Goal: Transaction & Acquisition: Book appointment/travel/reservation

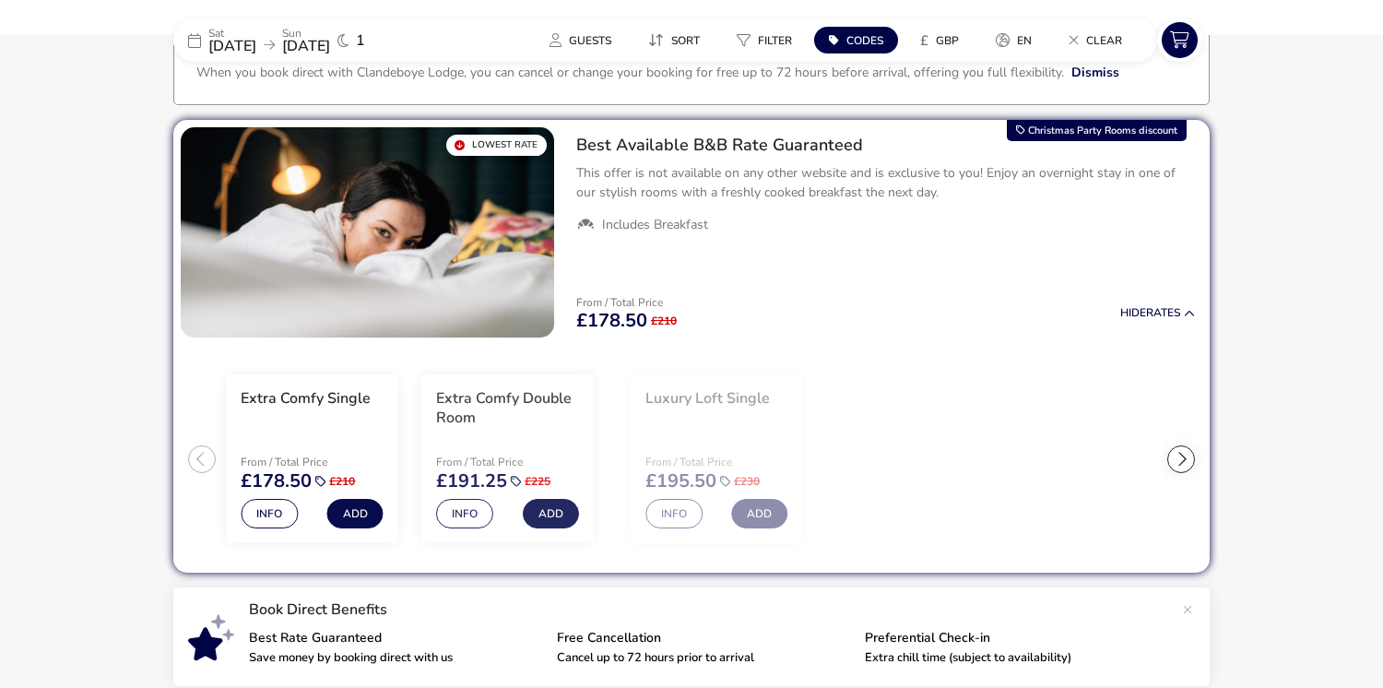
scroll to position [126, 0]
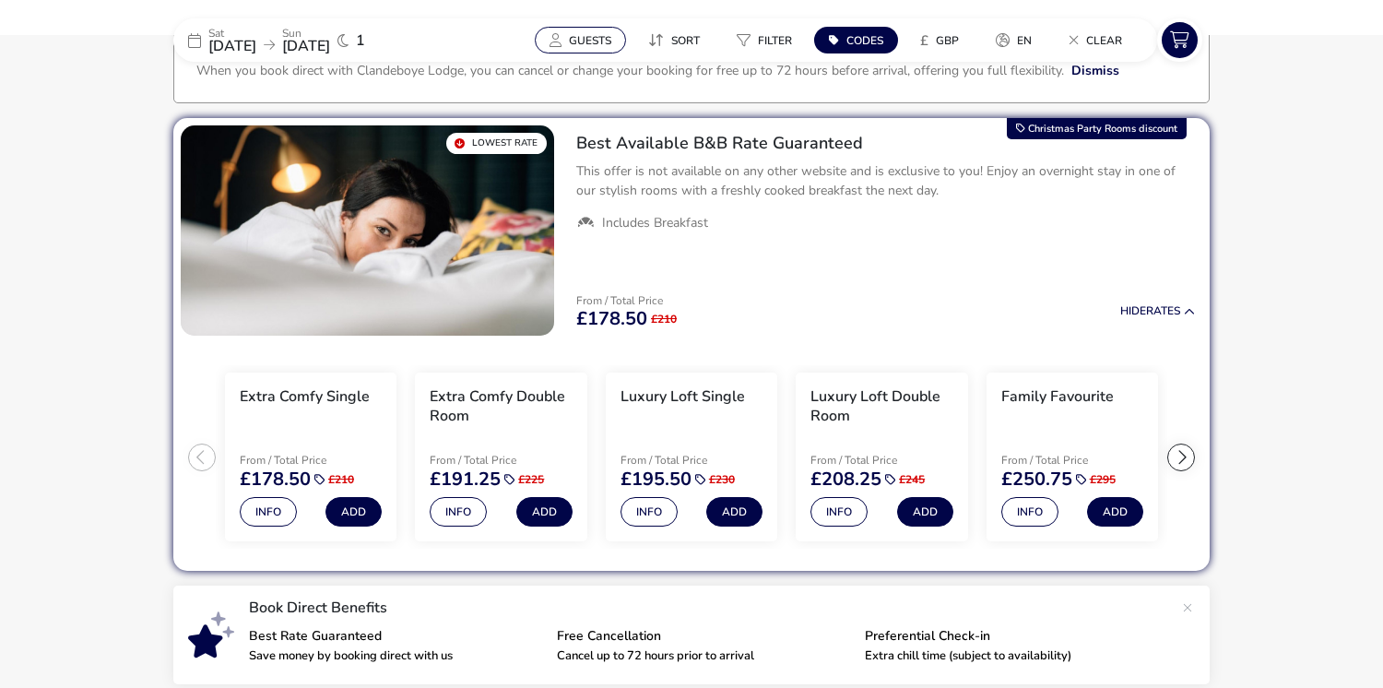
click at [606, 33] on span "Guests" at bounding box center [590, 40] width 42 height 15
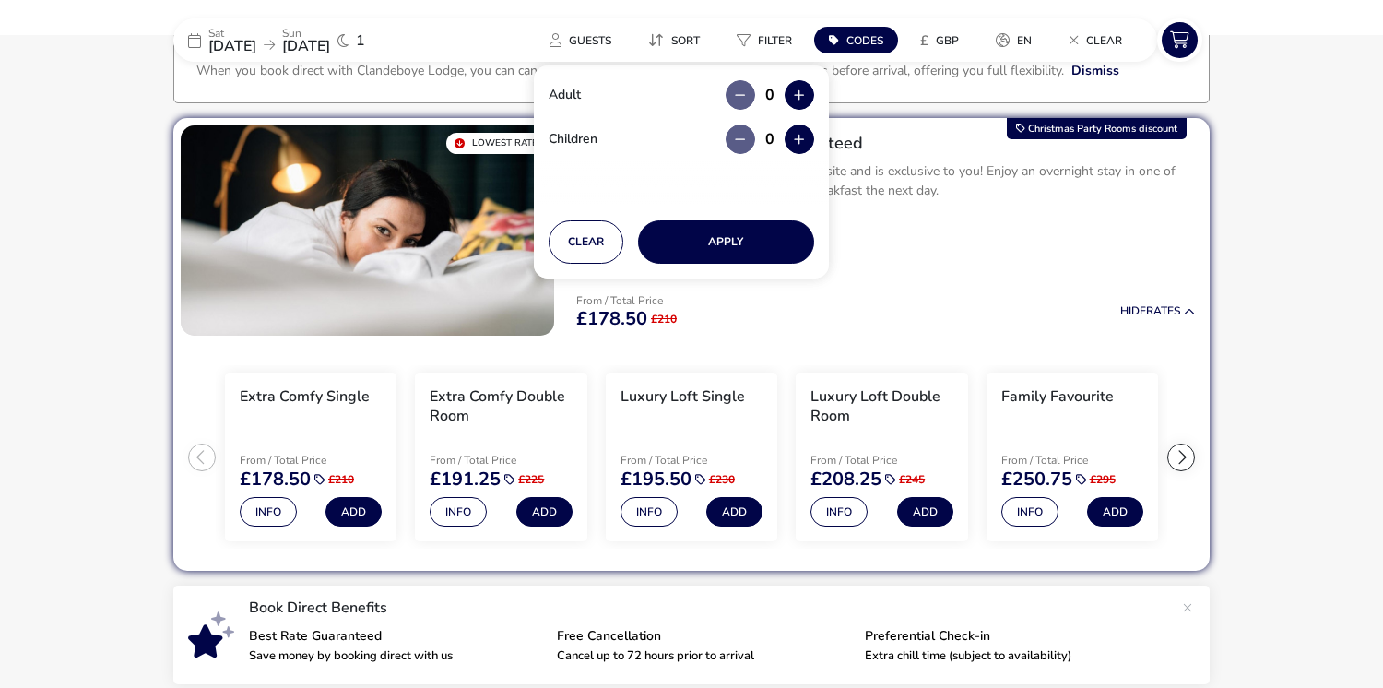
click at [782, 96] on div "0" at bounding box center [770, 94] width 88 height 29
click at [796, 92] on button "button" at bounding box center [799, 94] width 29 height 29
click at [796, 93] on span "button" at bounding box center [796, 93] width 0 height 0
type input "2"
click at [796, 92] on button "button" at bounding box center [799, 94] width 29 height 29
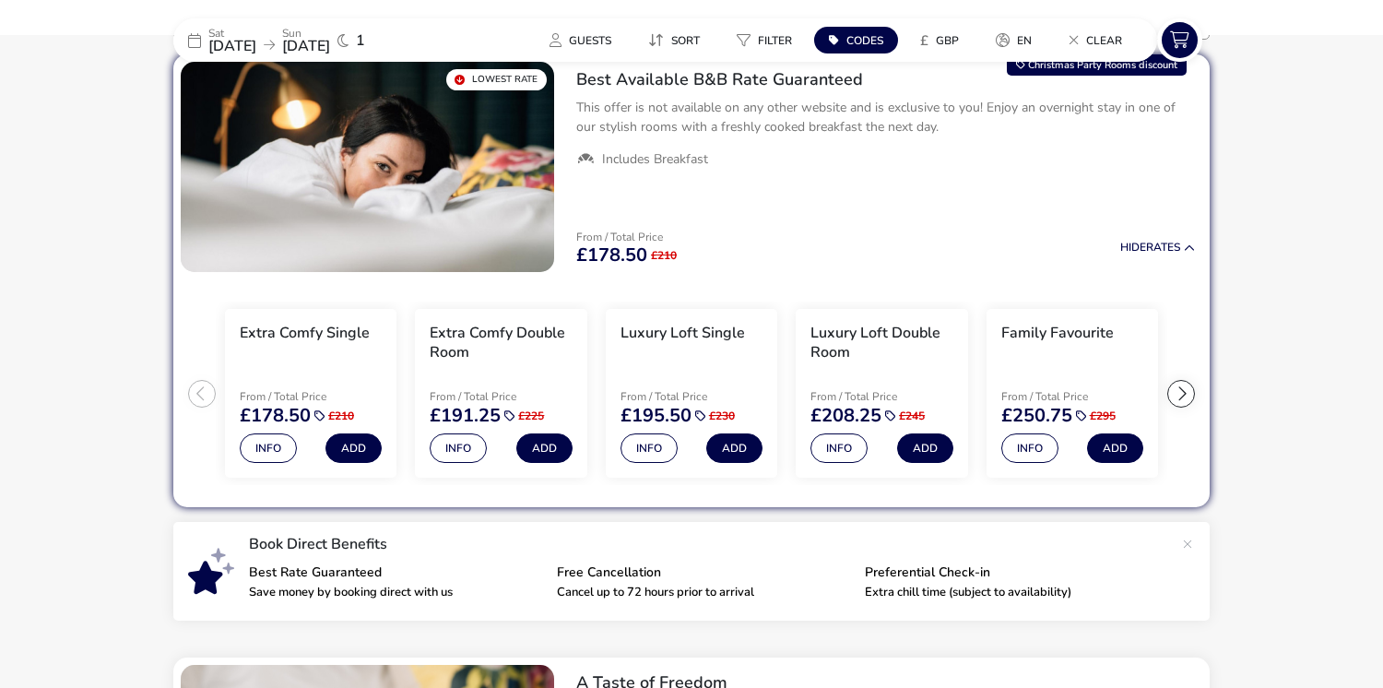
scroll to position [218, 0]
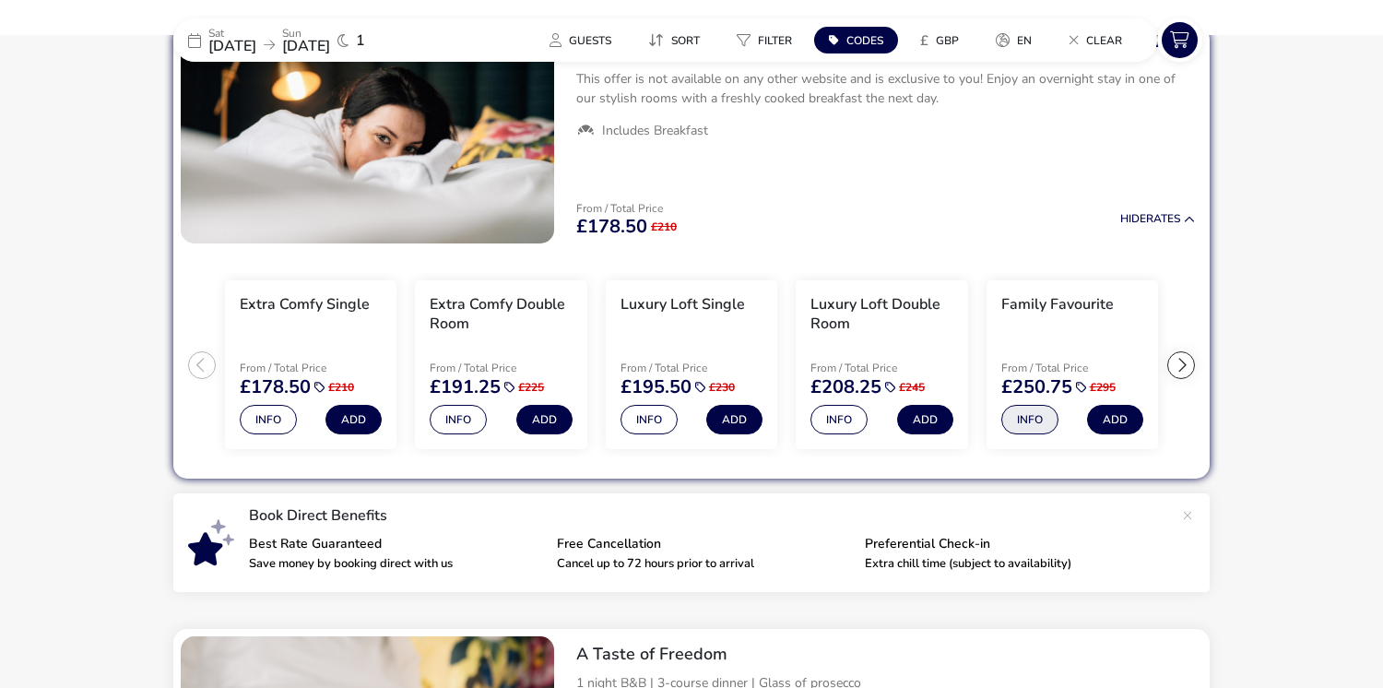
click at [1032, 421] on button "Info" at bounding box center [1029, 419] width 57 height 29
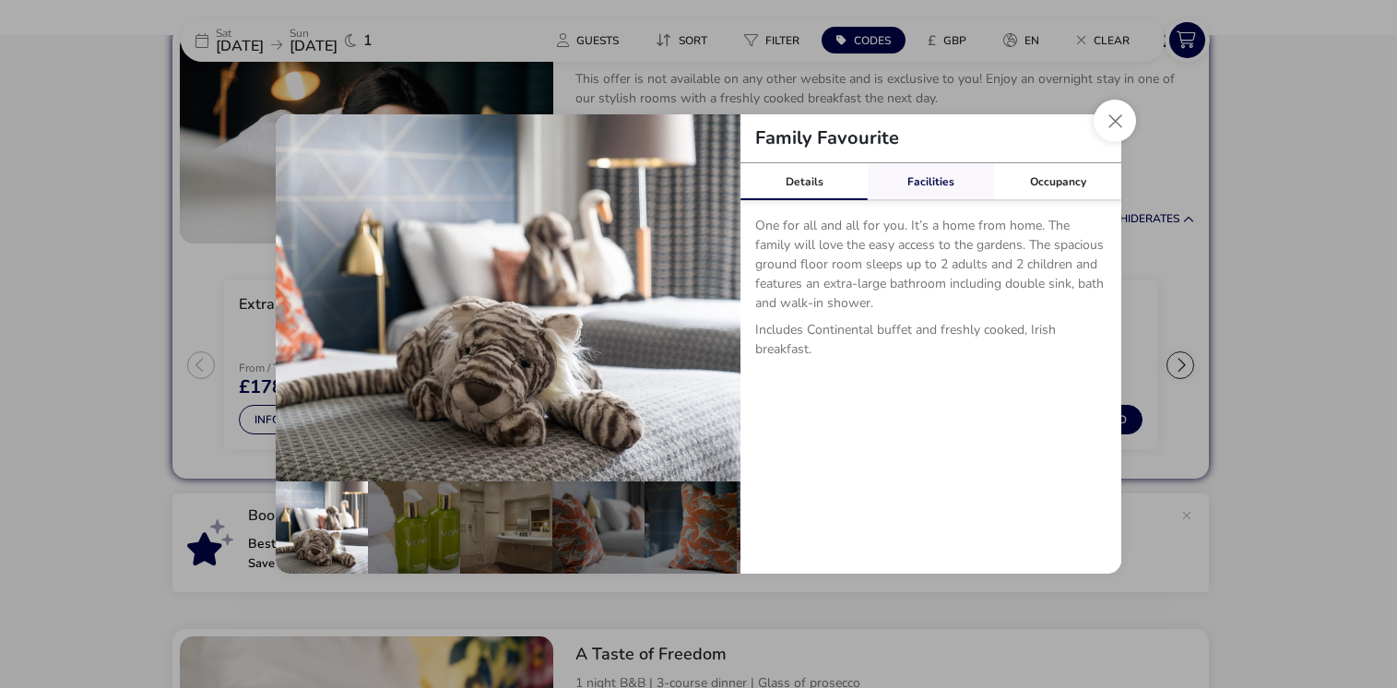
click at [936, 173] on link "Facilities" at bounding box center [930, 181] width 127 height 37
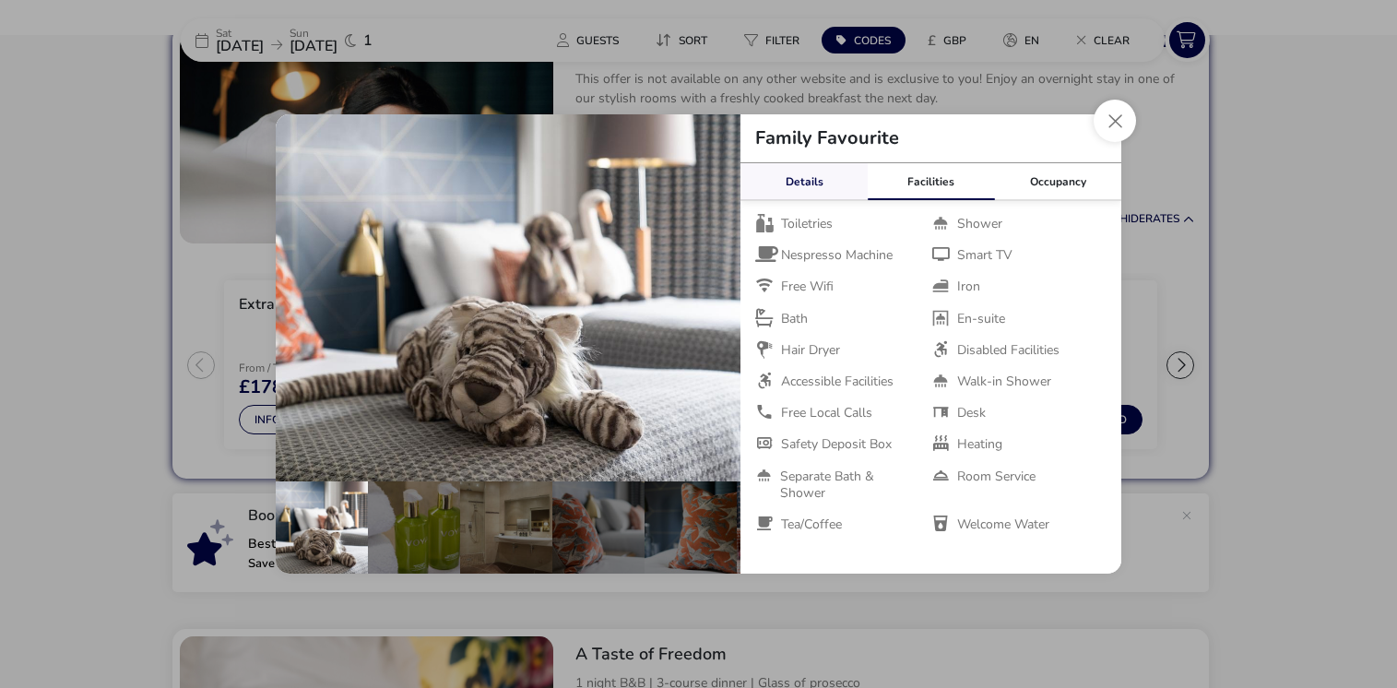
drag, startPoint x: 833, startPoint y: 172, endPoint x: 852, endPoint y: 171, distance: 18.5
click at [833, 173] on link "Details" at bounding box center [803, 181] width 127 height 37
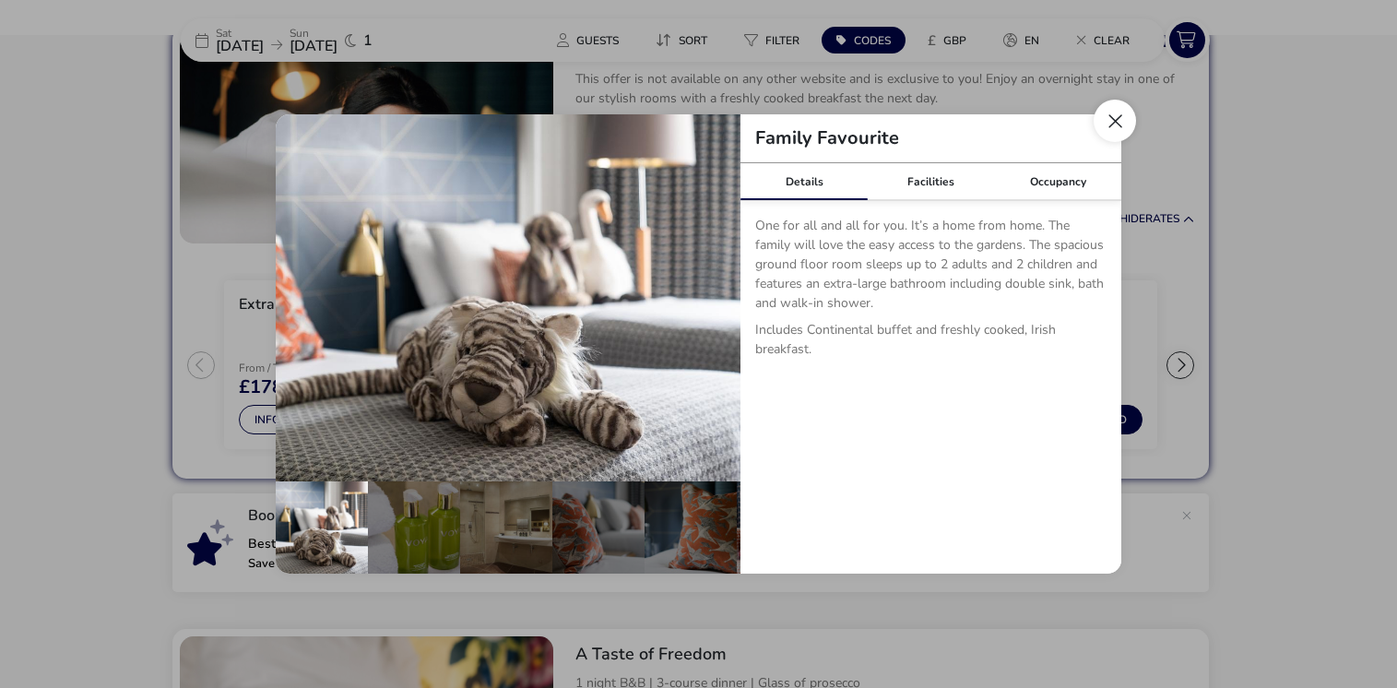
click at [1113, 124] on button "Close dialog" at bounding box center [1114, 121] width 42 height 42
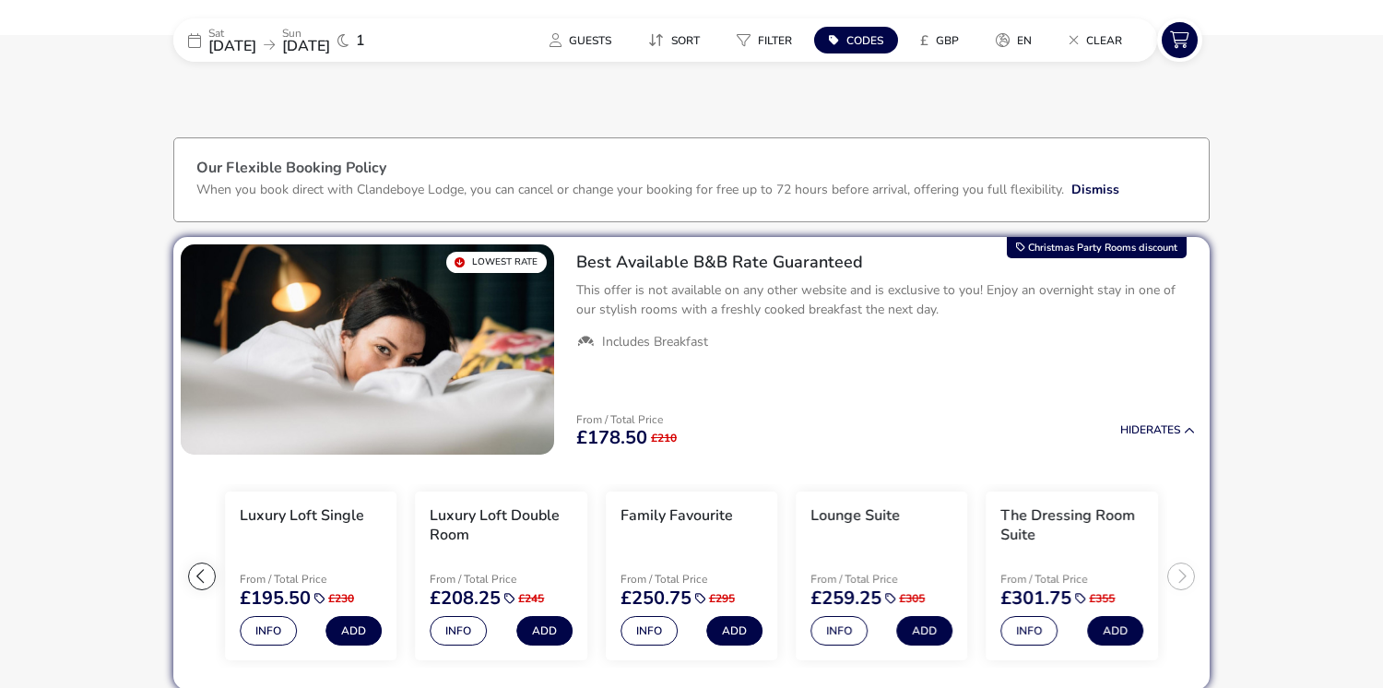
scroll to position [0, 0]
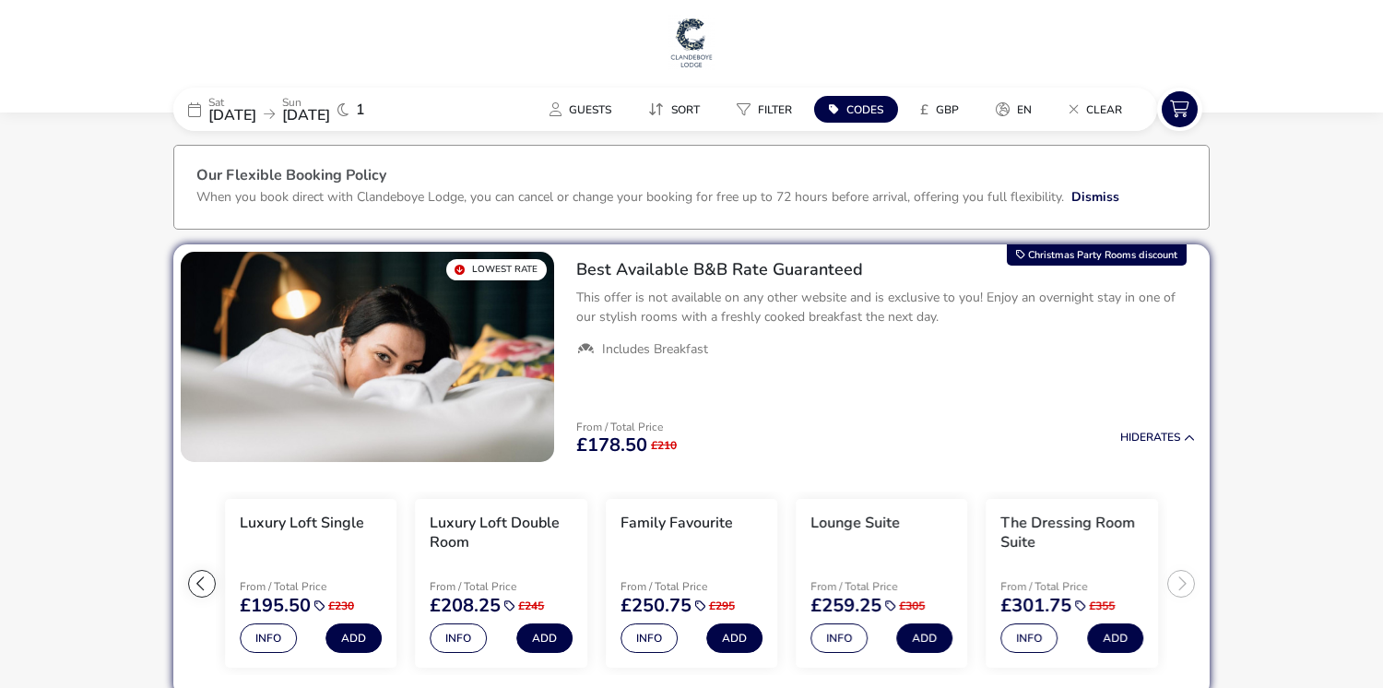
click at [1127, 194] on div "When you book direct with Clandeboye Lodge, you can cancel or change your booki…" at bounding box center [691, 207] width 990 height 41
click at [1082, 103] on button "Clear" at bounding box center [1095, 109] width 83 height 27
